Goal: Transaction & Acquisition: Purchase product/service

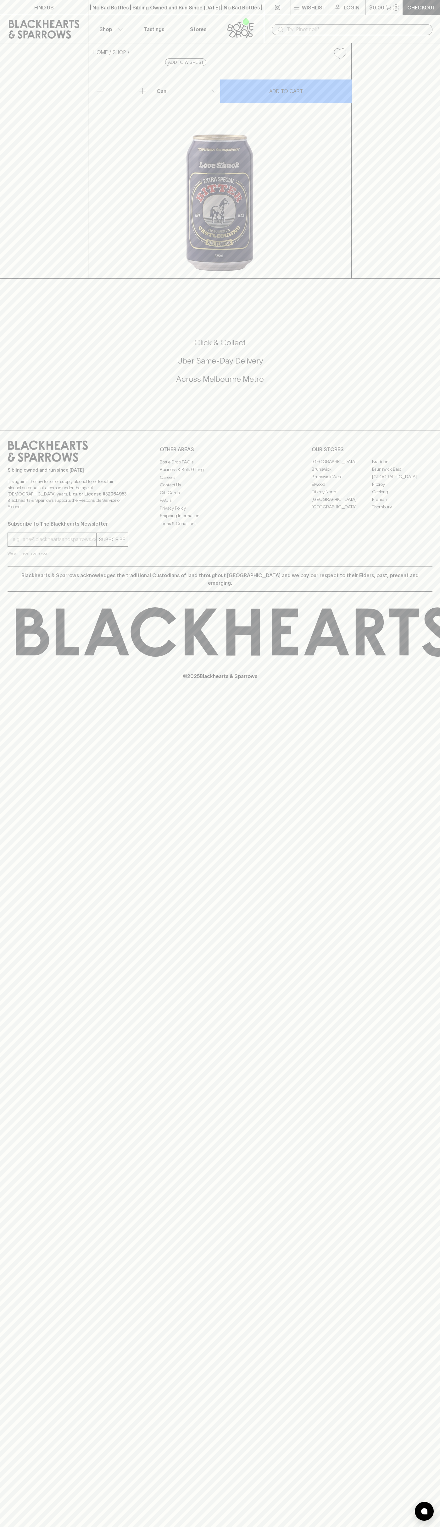
click at [311, 4] on p "Wishlist" at bounding box center [314, 8] width 24 height 8
click at [410, 1527] on html "FIND US | No Bad Bottles | Sibling Owned and Run Since 2006 | No Bad Bottles | …" at bounding box center [220, 763] width 440 height 1527
click at [31, 1527] on html "FIND US | No Bad Bottles | Sibling Owned and Run Since 2006 | No Bad Bottles | …" at bounding box center [220, 763] width 440 height 1527
click at [26, 1284] on div at bounding box center [220, 763] width 440 height 1527
